Goal: Find specific page/section: Find specific page/section

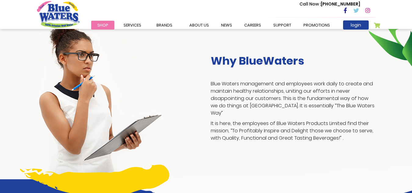
scroll to position [140, 0]
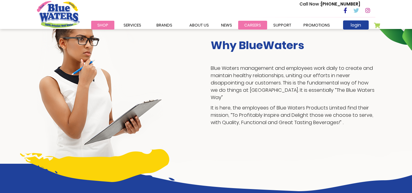
click at [247, 22] on link "careers" at bounding box center [252, 25] width 29 height 9
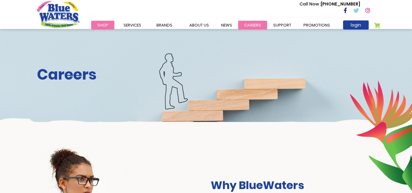
click at [251, 25] on link "careers" at bounding box center [252, 25] width 29 height 9
click at [243, 25] on link "careers" at bounding box center [252, 25] width 29 height 9
